Goal: Use online tool/utility: Use online tool/utility

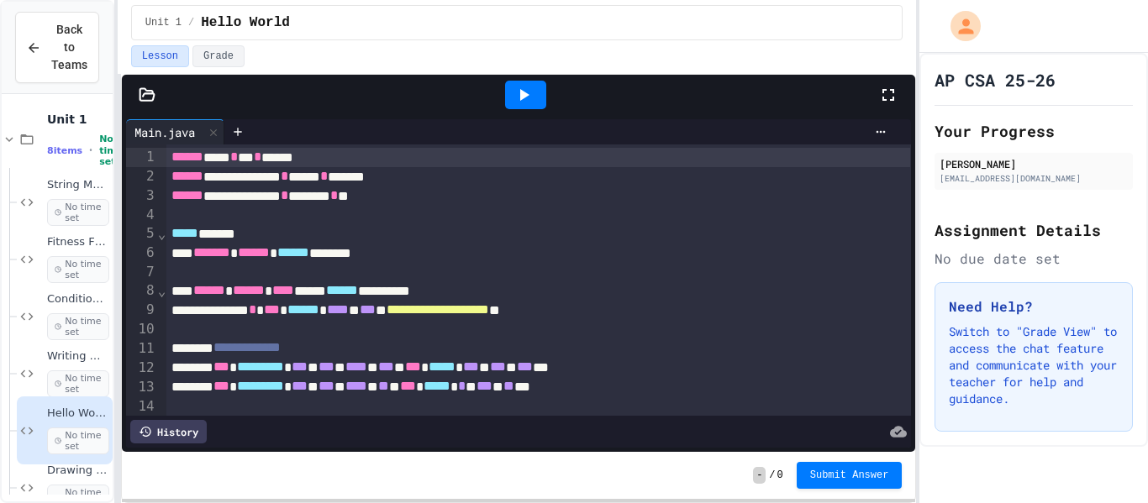
click at [329, 235] on div "***** ******" at bounding box center [538, 233] width 744 height 19
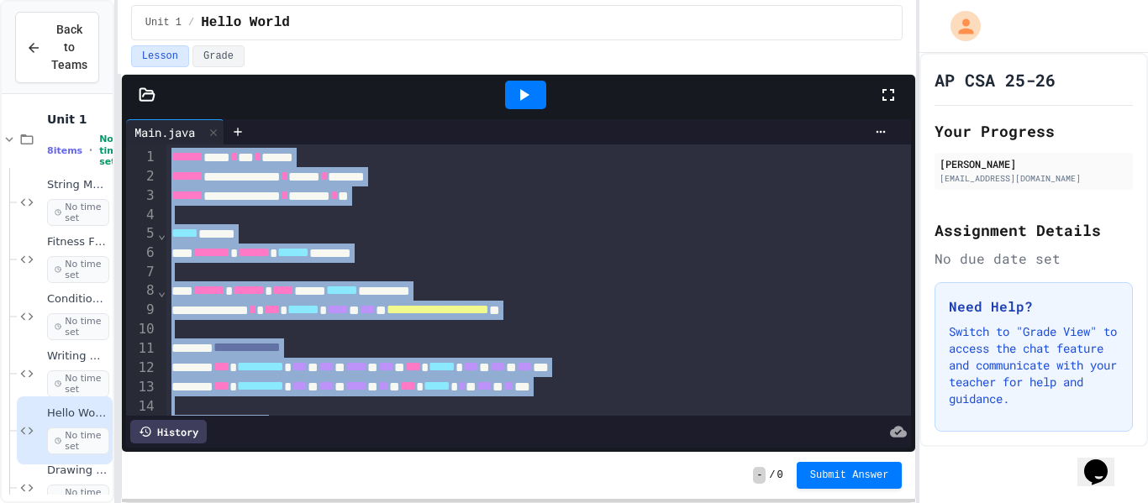
copy div "**********"
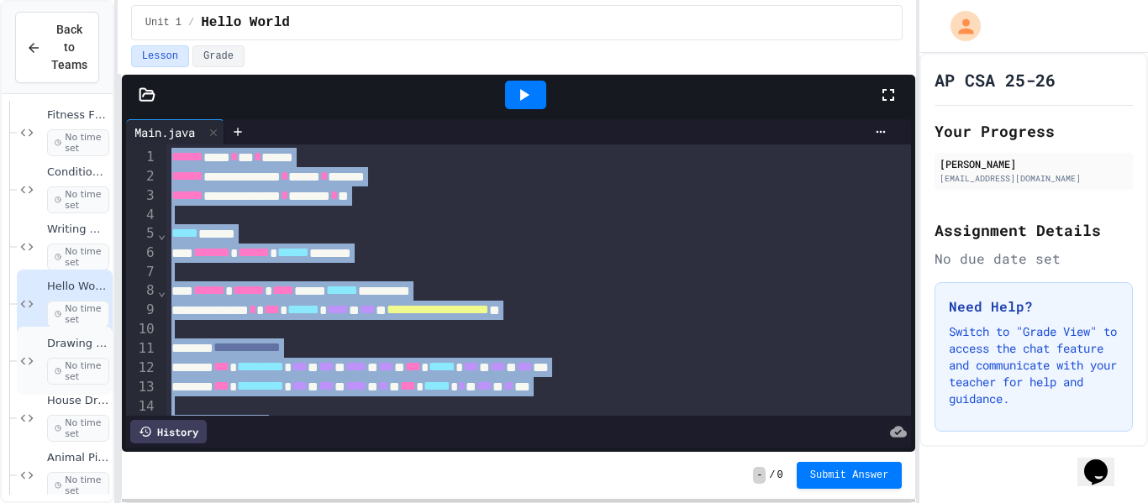
scroll to position [141, 0]
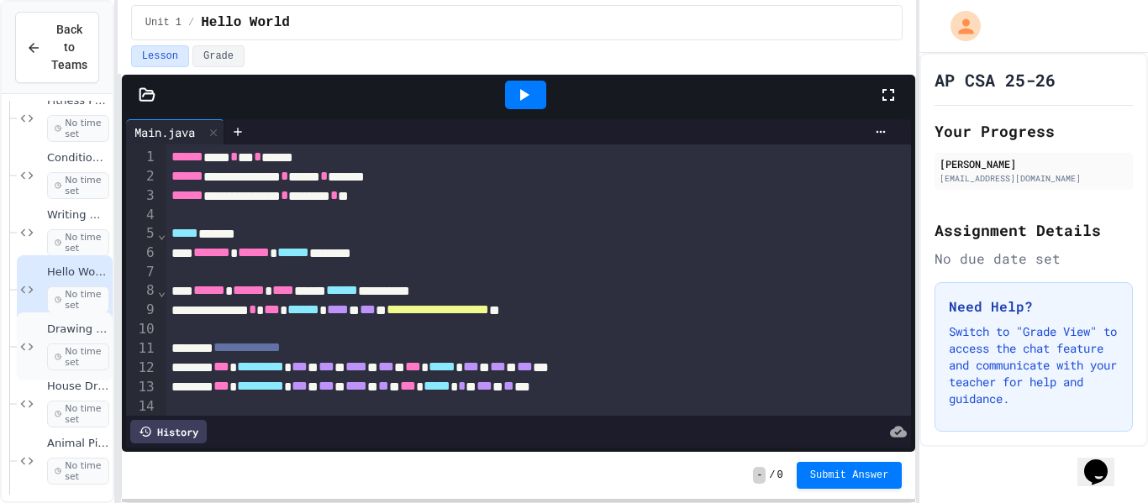
click at [84, 466] on span "No time set" at bounding box center [78, 471] width 62 height 27
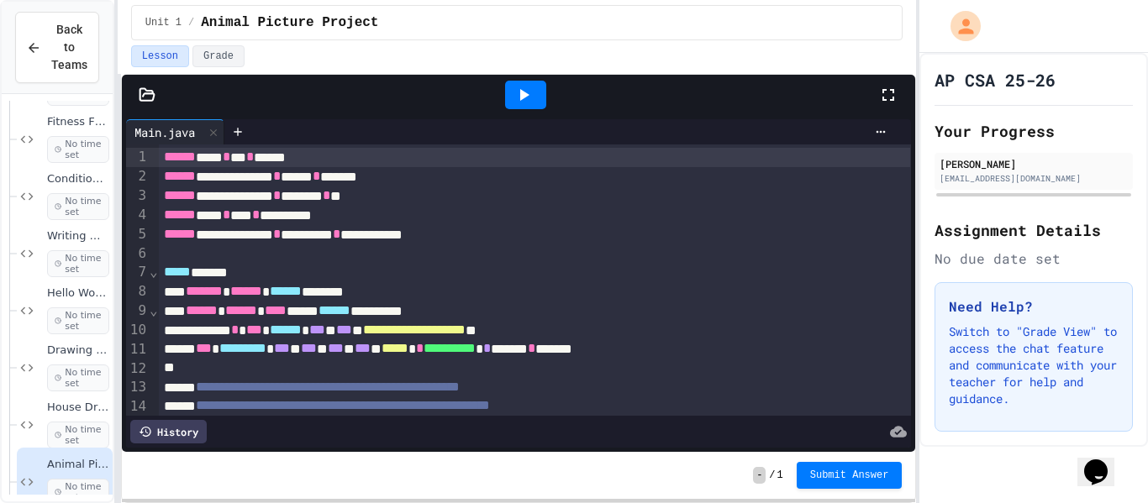
click at [244, 261] on div at bounding box center [535, 253] width 753 height 18
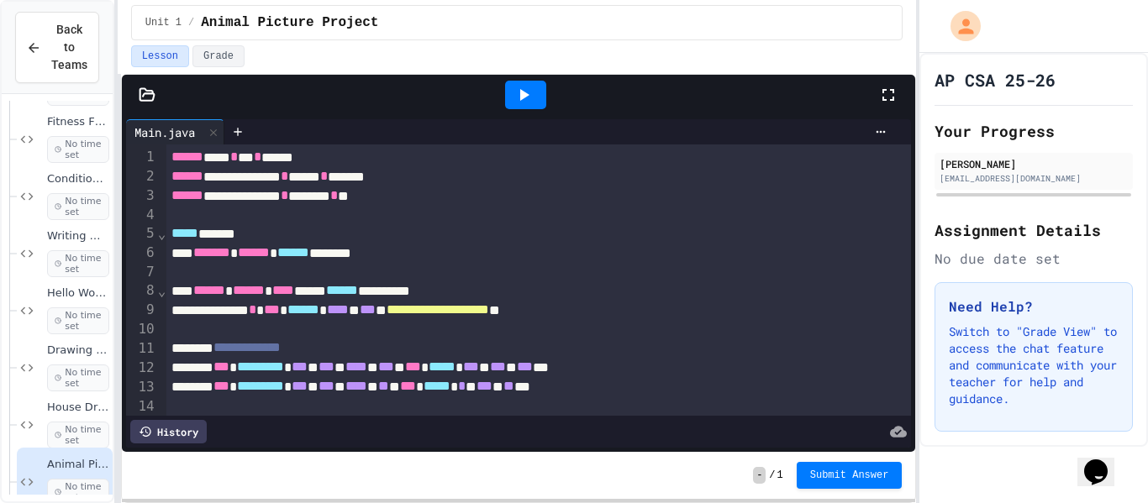
click at [524, 92] on icon at bounding box center [524, 95] width 9 height 12
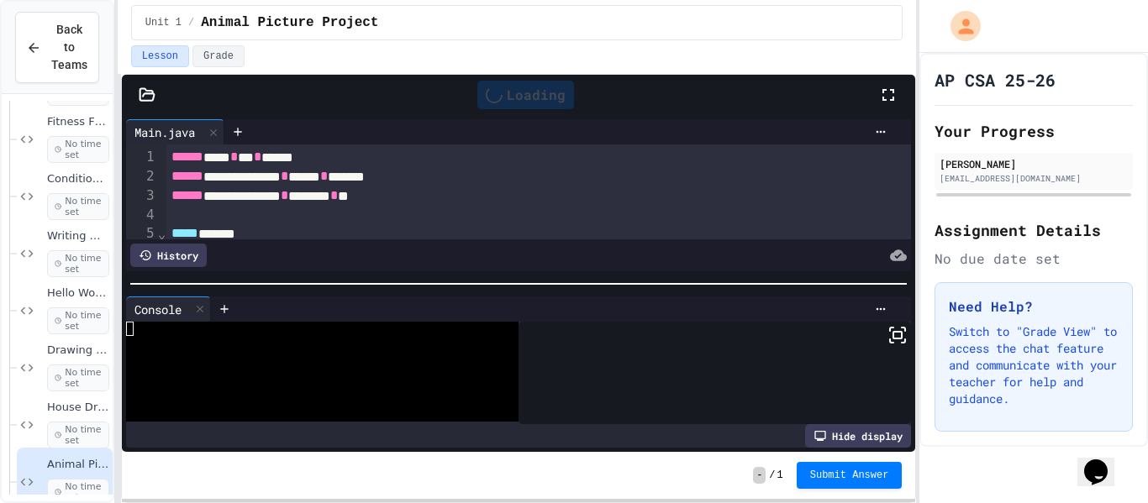
click at [898, 335] on icon at bounding box center [898, 335] width 20 height 20
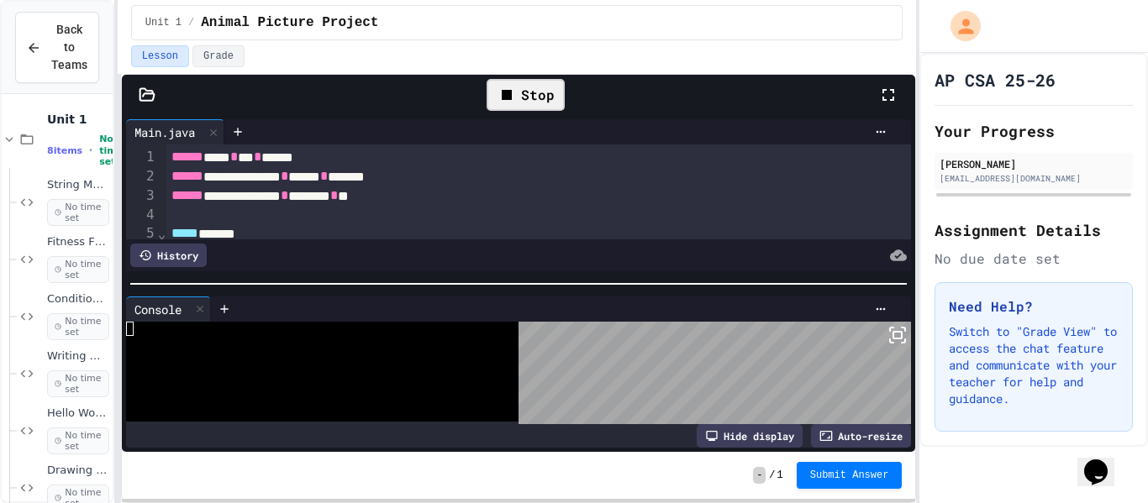
click at [538, 108] on div "Stop" at bounding box center [526, 95] width 78 height 32
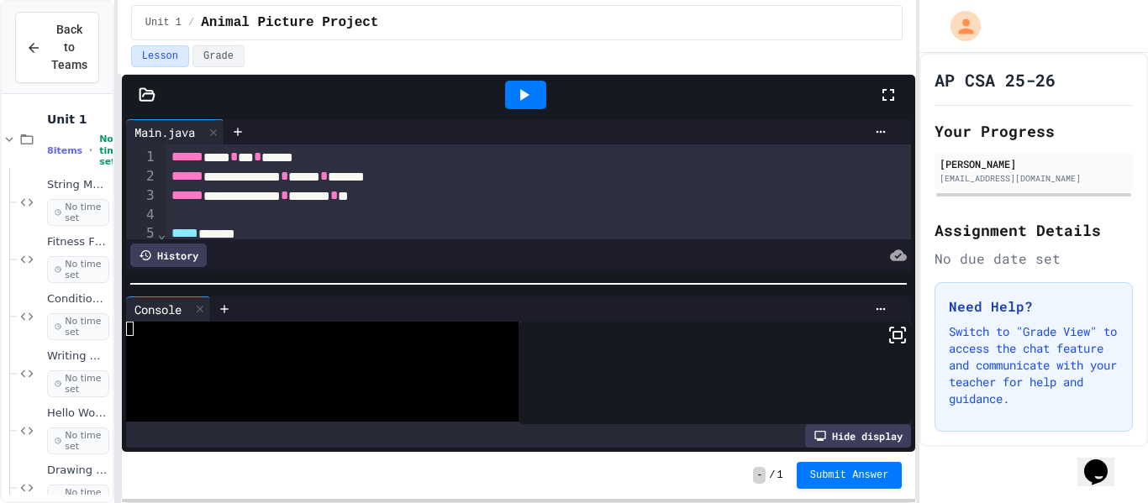
click at [538, 108] on div at bounding box center [525, 95] width 41 height 29
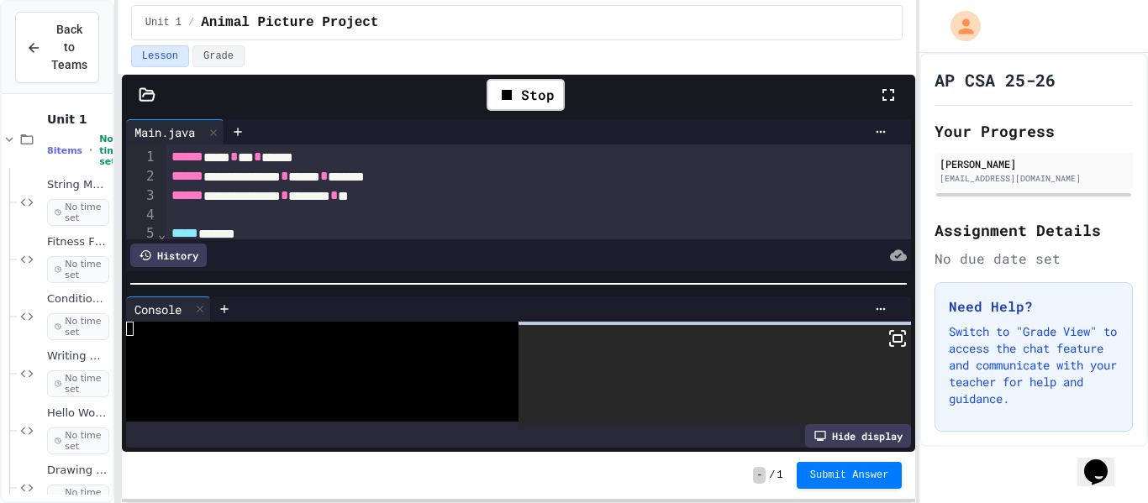
click at [894, 342] on rect at bounding box center [897, 338] width 8 height 7
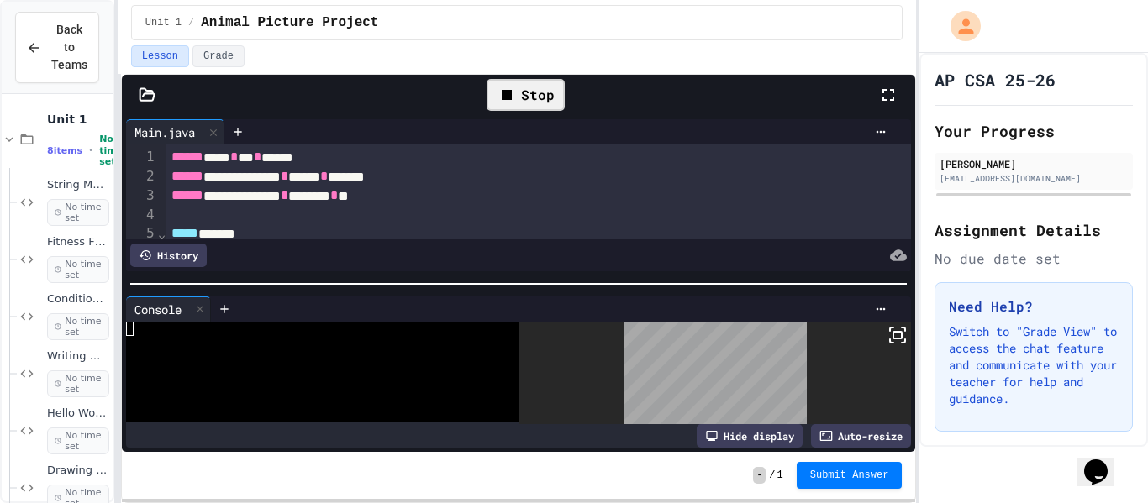
click at [529, 109] on div "Stop" at bounding box center [526, 95] width 78 height 32
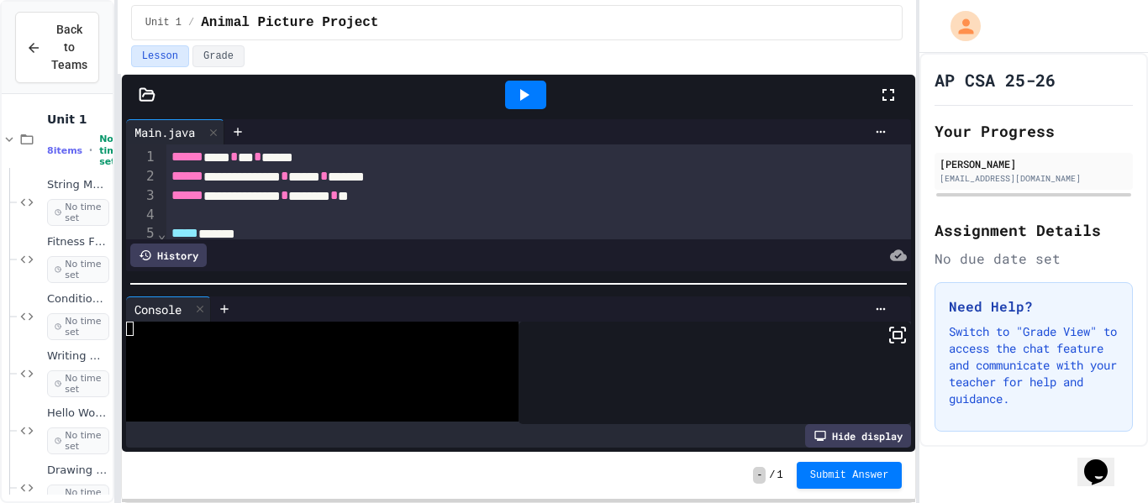
click at [901, 340] on icon at bounding box center [898, 335] width 20 height 20
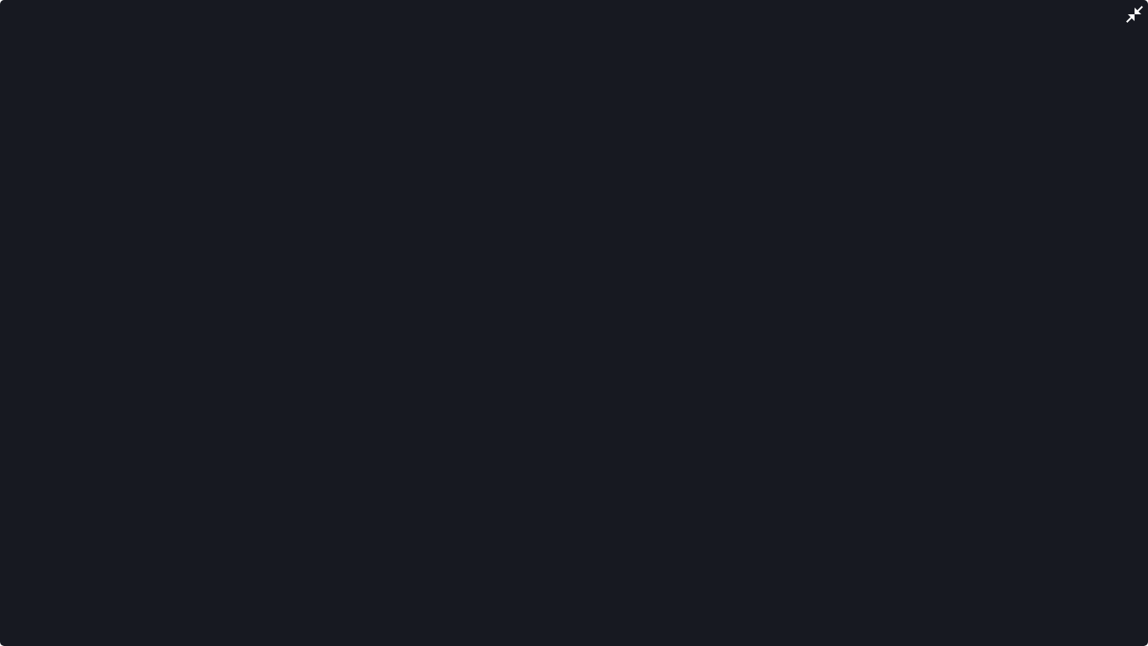
click at [1138, 14] on icon at bounding box center [1135, 14] width 20 height 20
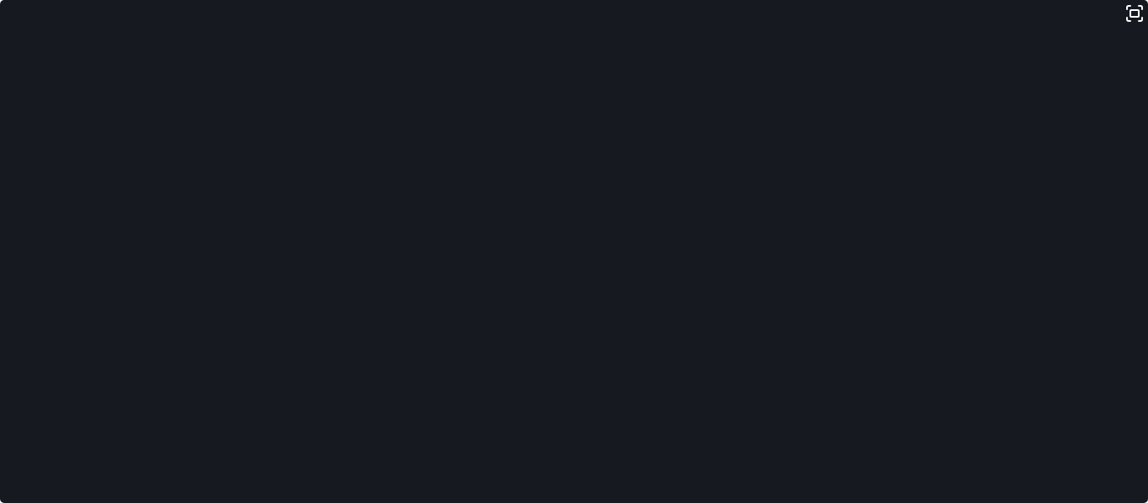
click at [255, 293] on div at bounding box center [519, 284] width 794 height 17
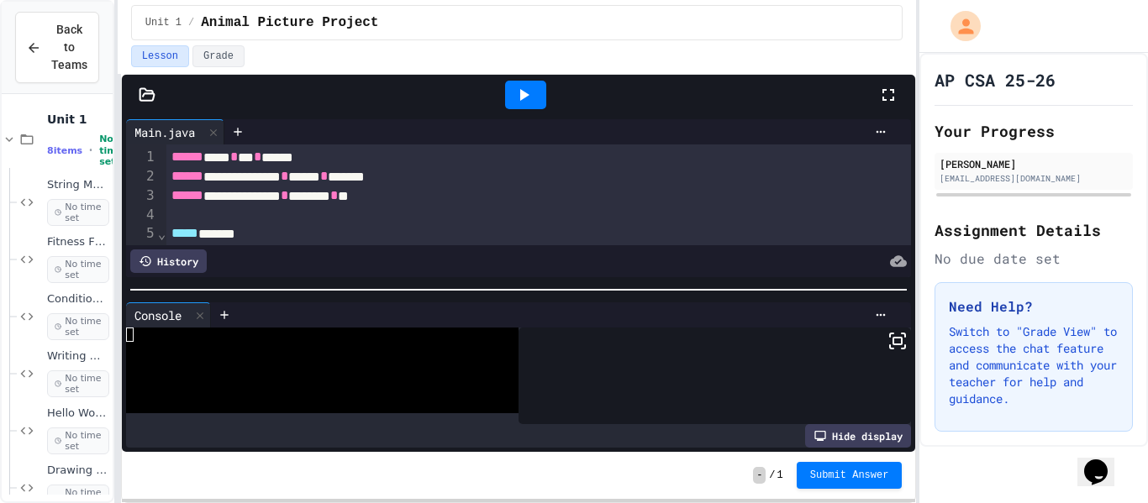
click at [526, 102] on icon at bounding box center [524, 95] width 20 height 20
click at [526, 102] on div "Loading" at bounding box center [525, 95] width 97 height 29
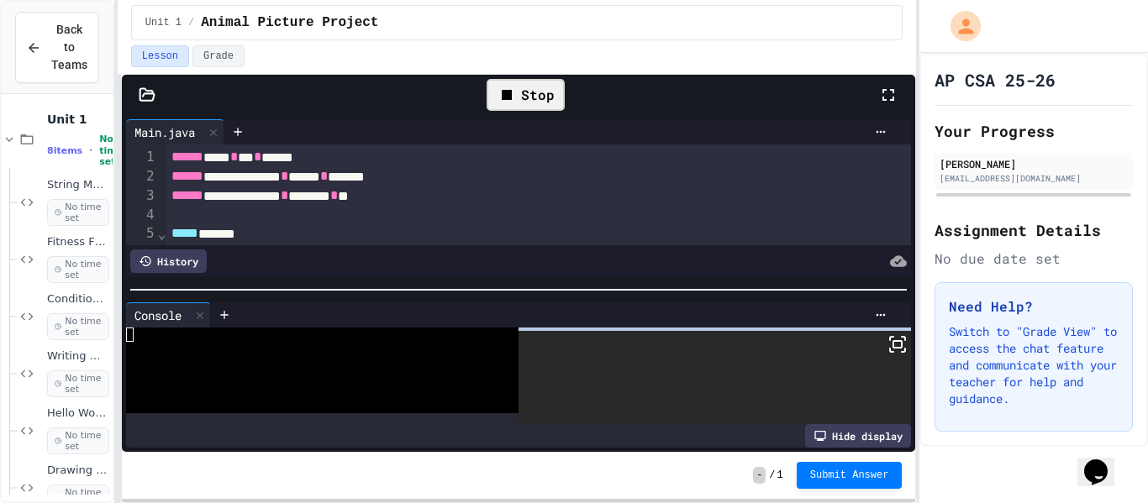
click at [896, 343] on icon at bounding box center [898, 345] width 20 height 20
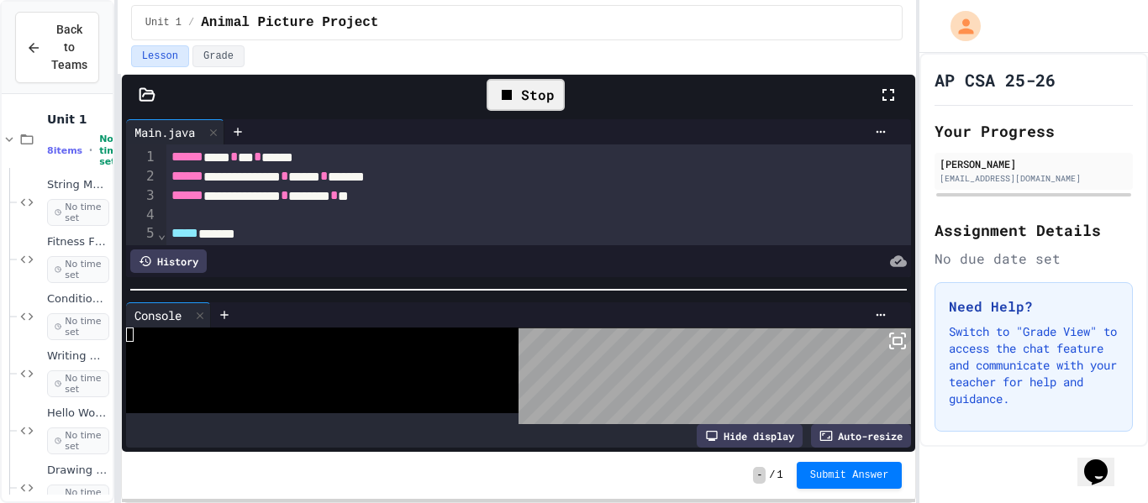
click at [519, 98] on div "Stop" at bounding box center [526, 95] width 78 height 32
